Goal: Check status

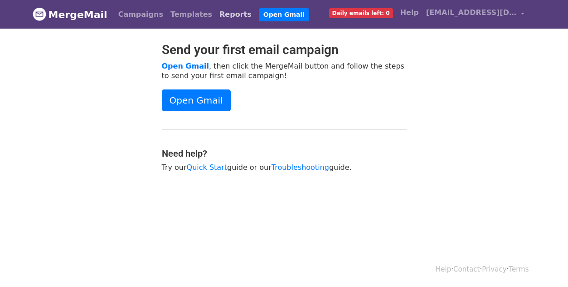
click at [216, 15] on link "Reports" at bounding box center [235, 14] width 39 height 18
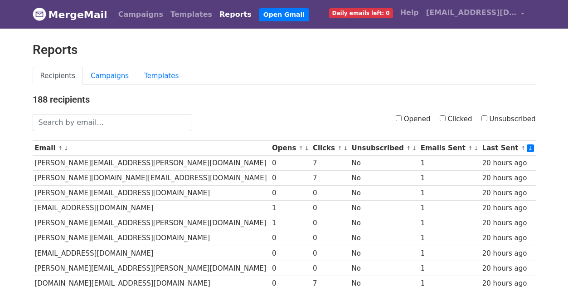
click at [398, 116] on input "Opened" at bounding box center [399, 118] width 6 height 6
checkbox input "true"
click at [137, 14] on link "Campaigns" at bounding box center [141, 14] width 52 height 18
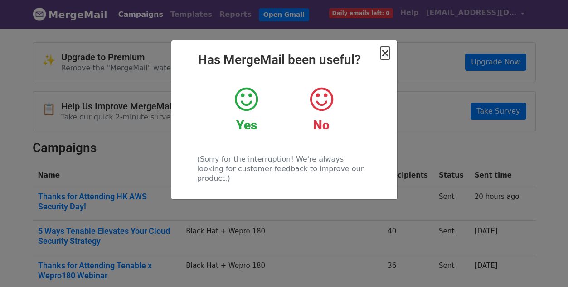
click at [383, 55] on span "×" at bounding box center [384, 53] width 9 height 13
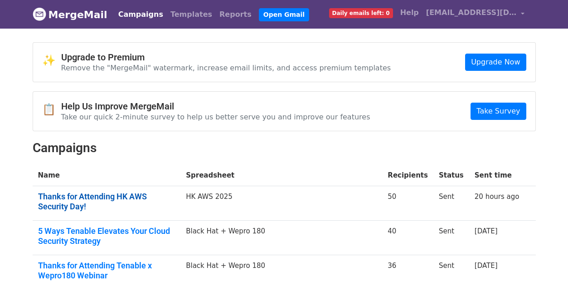
click at [142, 195] on link "Thanks for Attending HK AWS Security Day!" at bounding box center [106, 200] width 137 height 19
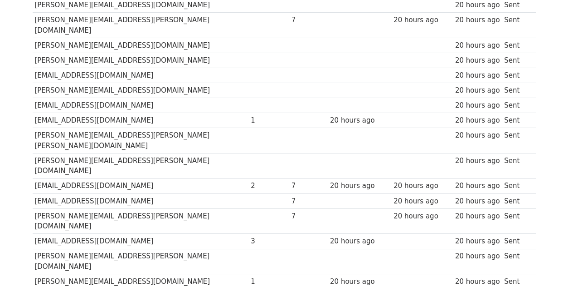
scroll to position [143, 0]
